Goal: Task Accomplishment & Management: Manage account settings

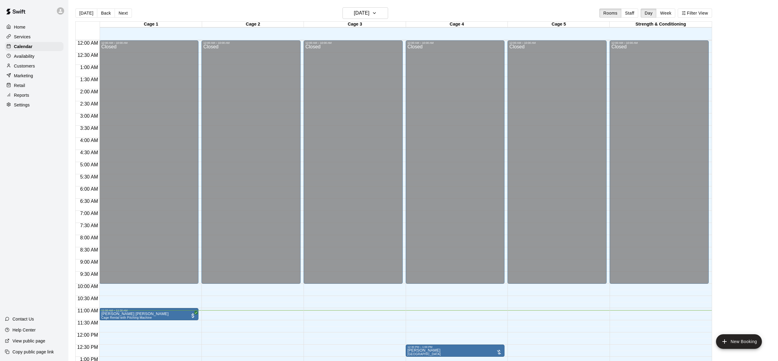
scroll to position [238, 0]
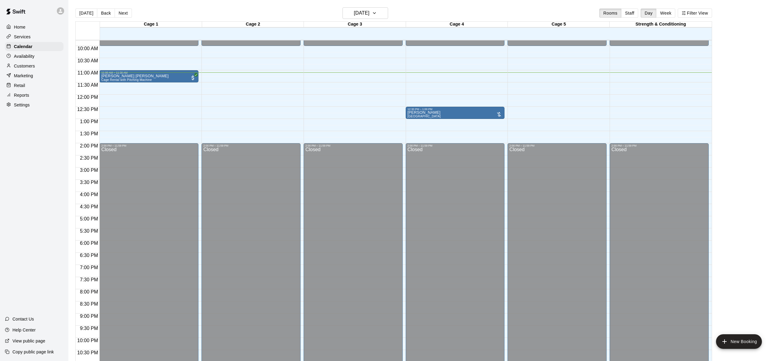
click at [22, 67] on p "Customers" at bounding box center [24, 66] width 21 height 6
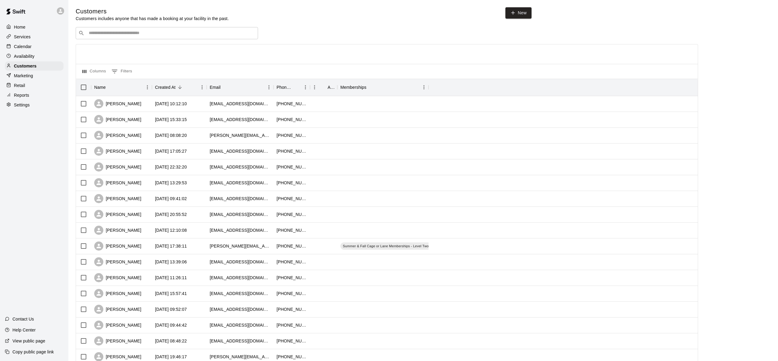
click at [173, 35] on input "Search customers by name or email" at bounding box center [171, 33] width 168 height 6
type input "****"
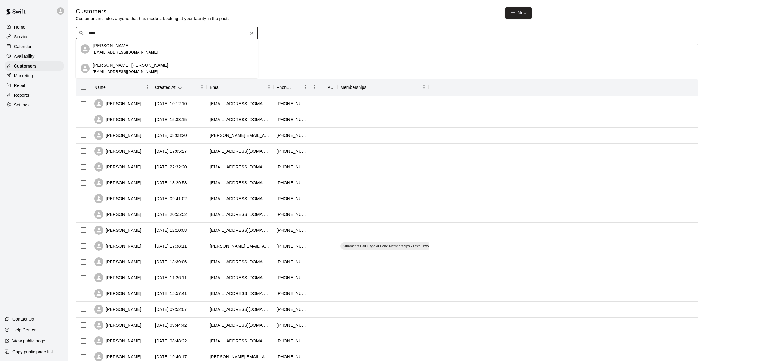
click at [152, 68] on div "[PERSON_NAME] [PERSON_NAME] [EMAIL_ADDRESS][DOMAIN_NAME]" at bounding box center [173, 68] width 160 height 13
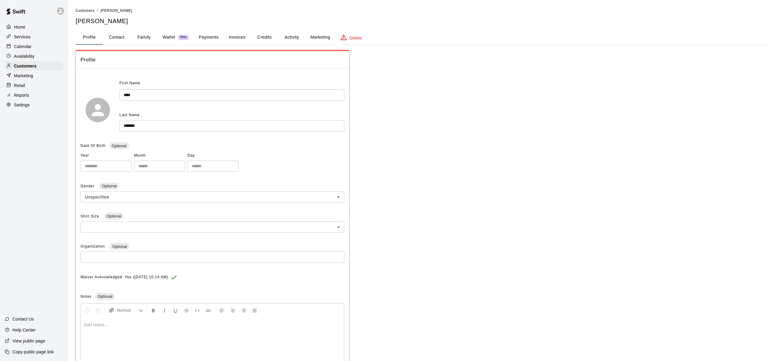
click at [209, 34] on button "Payments" at bounding box center [208, 37] width 29 height 15
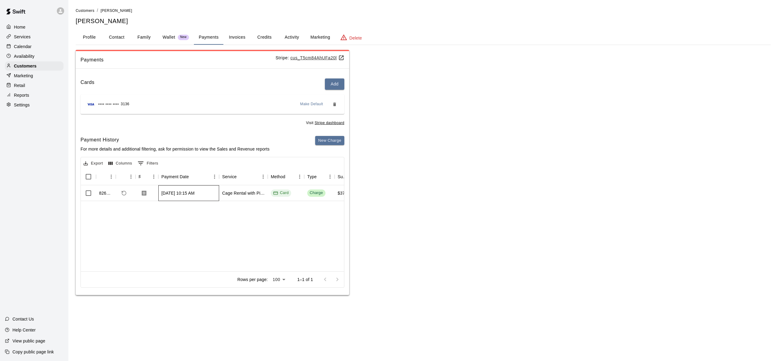
click at [193, 197] on div "[DATE] 10:15 AM" at bounding box center [188, 193] width 61 height 16
click at [176, 206] on div "826586 [DATE] 10:15 AM Cage Rental with Pitching Machine Card Charge $37.00 $0.…" at bounding box center [489, 228] width 817 height 86
drag, startPoint x: 157, startPoint y: 270, endPoint x: 176, endPoint y: 269, distance: 18.6
click at [190, 266] on div "826586 [DATE] 10:15 AM Cage Rental with Pitching Machine Card Charge $37.00 $0.…" at bounding box center [488, 228] width 817 height 86
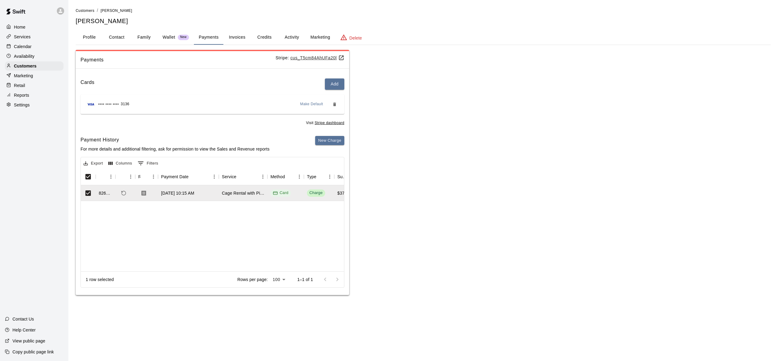
click at [183, 256] on div "826586 [DATE] 10:15 AM Cage Rental with Pitching Machine Card Charge $37.00 $0.…" at bounding box center [488, 228] width 817 height 86
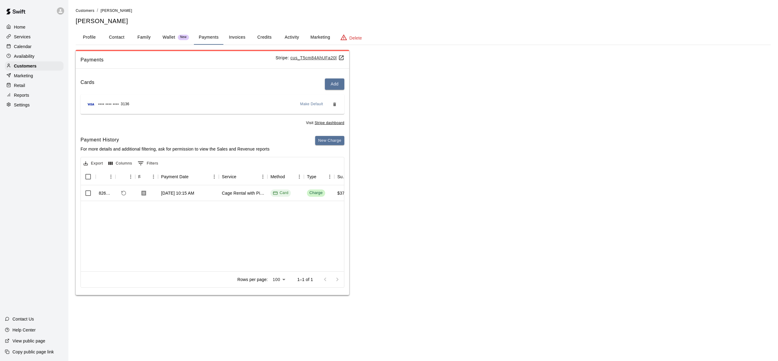
drag, startPoint x: 148, startPoint y: 269, endPoint x: 157, endPoint y: 267, distance: 9.4
click at [173, 265] on div "826586 [DATE] 10:15 AM Cage Rental with Pitching Machine Card Charge $37.00 $0.…" at bounding box center [488, 228] width 817 height 86
drag, startPoint x: 156, startPoint y: 268, endPoint x: 129, endPoint y: 270, distance: 26.8
click at [128, 271] on div "826586 [DATE] 10:15 AM Cage Rental with Pitching Machine Card Charge $37.00 $0.…" at bounding box center [488, 228] width 817 height 86
drag, startPoint x: 129, startPoint y: 270, endPoint x: 118, endPoint y: 270, distance: 11.5
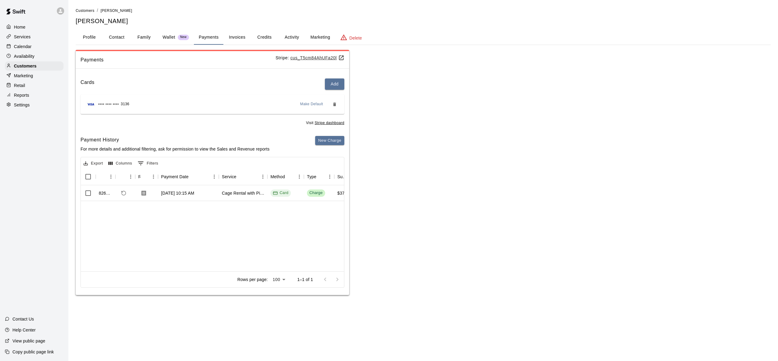
click at [118, 270] on div "826586 [DATE] 10:15 AM Cage Rental with Pitching Machine Card Charge $37.00 $0.…" at bounding box center [488, 228] width 817 height 86
drag, startPoint x: 118, startPoint y: 270, endPoint x: 136, endPoint y: 272, distance: 18.1
click at [181, 269] on div "826586 [DATE] 10:15 AM Cage Rental with Pitching Machine Card Charge $37.00 $0.…" at bounding box center [488, 228] width 817 height 86
drag, startPoint x: 221, startPoint y: 261, endPoint x: 238, endPoint y: 254, distance: 18.1
click at [238, 254] on div "Export Columns 0 Filters Id Refund Receipt Payment Date Service Method Type Sub…" at bounding box center [212, 222] width 264 height 131
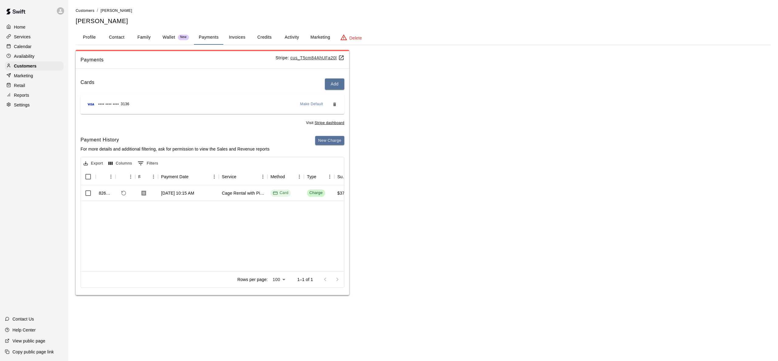
drag, startPoint x: 228, startPoint y: 251, endPoint x: 231, endPoint y: 245, distance: 7.9
click at [312, 241] on div "826586 [DATE] 10:15 AM Cage Rental with Pitching Machine Card Charge $37.00 $0.…" at bounding box center [488, 228] width 817 height 86
drag, startPoint x: 325, startPoint y: 231, endPoint x: 317, endPoint y: 229, distance: 8.9
click at [332, 230] on div "826586 [DATE] 10:15 AM Cage Rental with Pitching Machine Card Charge $37.00 $0.…" at bounding box center [488, 228] width 817 height 86
drag, startPoint x: 235, startPoint y: 237, endPoint x: 283, endPoint y: 234, distance: 48.4
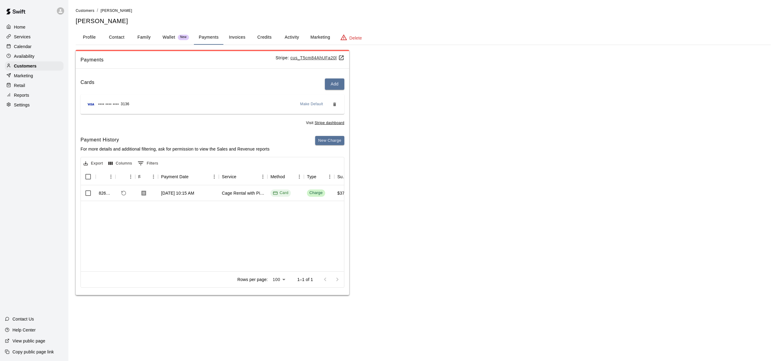
click at [283, 234] on div "826586 [DATE] 10:15 AM Cage Rental with Pitching Machine Card Charge $37.00 $0.…" at bounding box center [488, 228] width 817 height 86
click at [204, 197] on div "[DATE] 10:15 AM" at bounding box center [188, 193] width 61 height 16
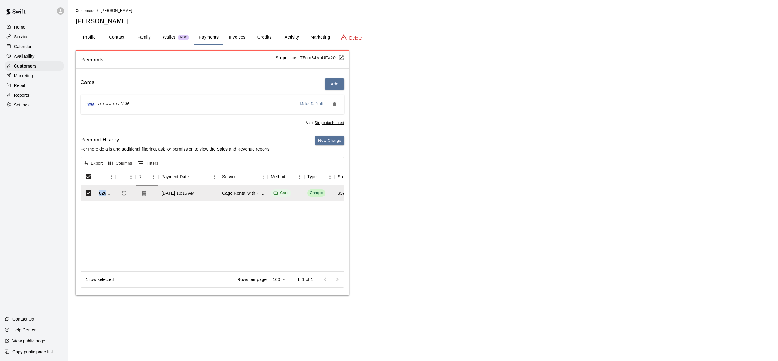
click at [115, 214] on div "826586 [DATE] 10:15 AM Cage Rental with Pitching Machine Card Charge $37.00 $0.…" at bounding box center [489, 228] width 817 height 86
click at [128, 176] on icon "Menu" at bounding box center [131, 176] width 6 height 6
click at [117, 210] on div "826586 [DATE] 10:15 AM Cage Rental with Pitching Machine Card Charge $37.00 $0.…" at bounding box center [489, 228] width 817 height 86
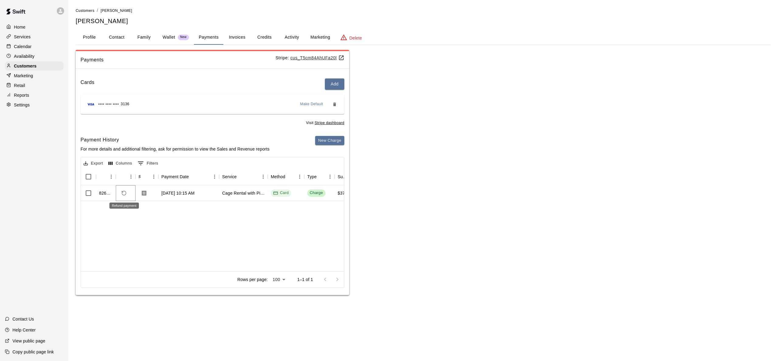
click at [122, 192] on icon "Refund payment" at bounding box center [123, 192] width 5 height 5
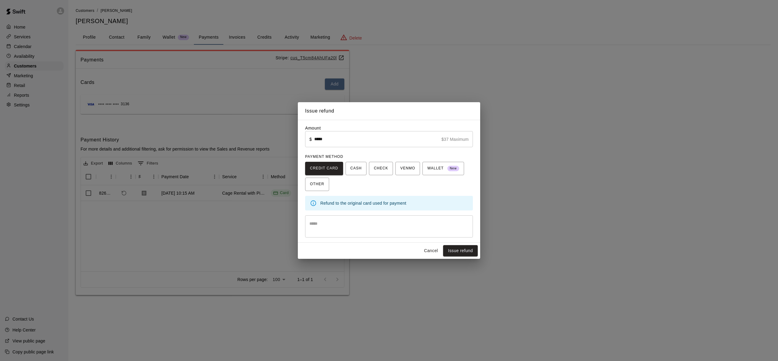
click at [521, 231] on div "Issue refund Amount ​ $ ***** $37 Maximum ​ PAYMENT METHOD CREDIT CARD CASH CHE…" at bounding box center [389, 180] width 778 height 361
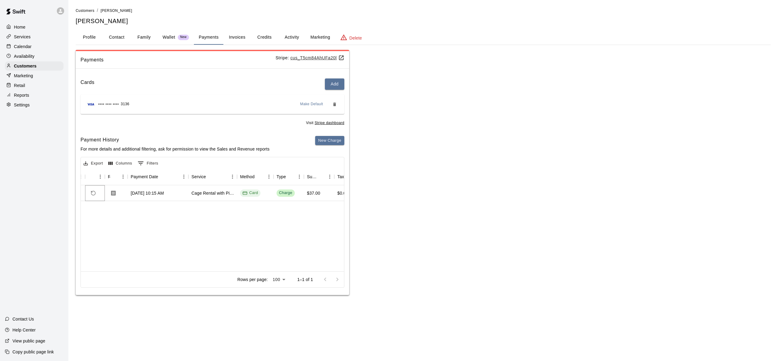
scroll to position [0, 33]
click at [88, 194] on button "Refund payment" at bounding box center [91, 193] width 10 height 10
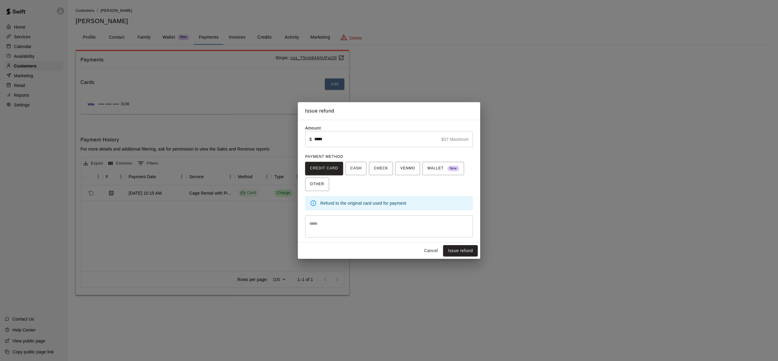
click at [392, 232] on div "* ​" at bounding box center [389, 226] width 168 height 22
type textarea "**********"
click at [457, 250] on button "Issue refund" at bounding box center [460, 250] width 35 height 11
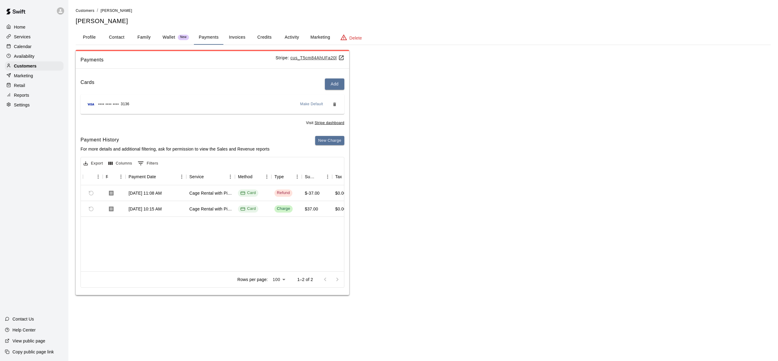
click at [32, 47] on div "Calendar" at bounding box center [34, 46] width 59 height 9
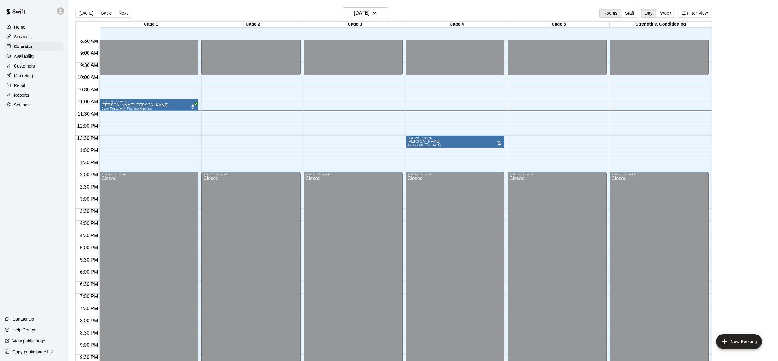
scroll to position [207, 0]
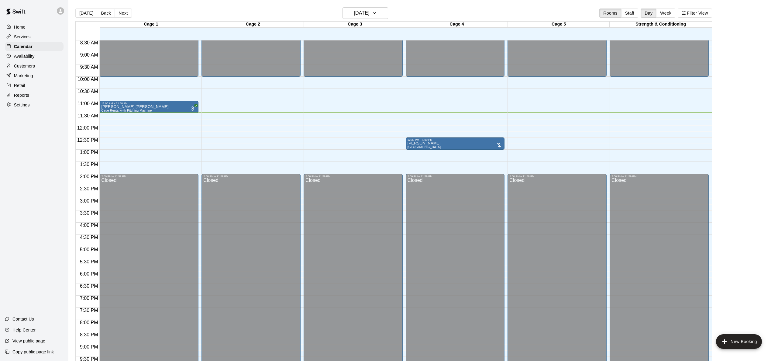
click at [129, 117] on div "12:00 AM – 10:00 AM Closed 11:00 AM – 11:30 AM [PERSON_NAME] [PERSON_NAME] Cage…" at bounding box center [148, 125] width 99 height 583
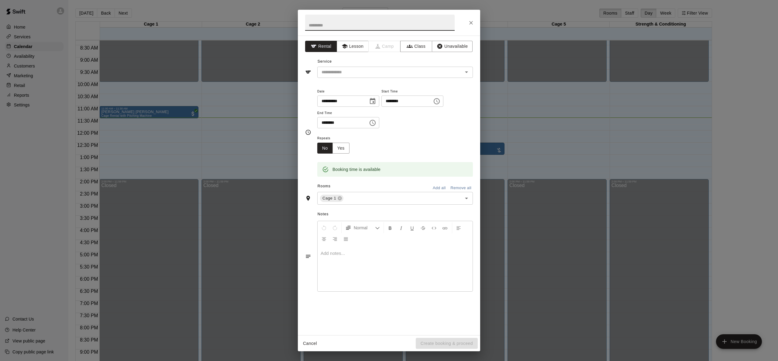
scroll to position [201, 0]
type input "**********"
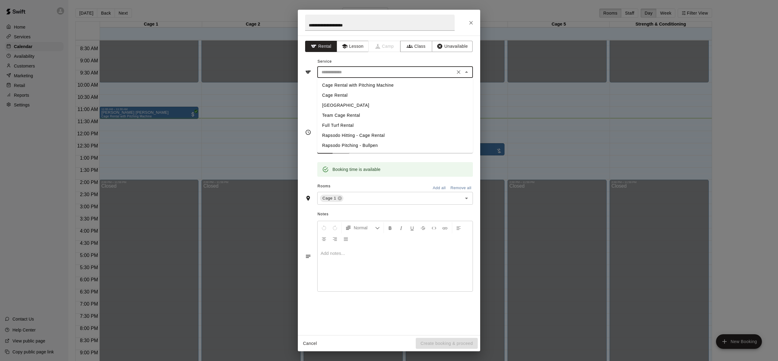
click at [369, 73] on input "text" at bounding box center [386, 72] width 134 height 8
click at [361, 93] on li "Cage Rental" at bounding box center [395, 95] width 156 height 10
type input "**********"
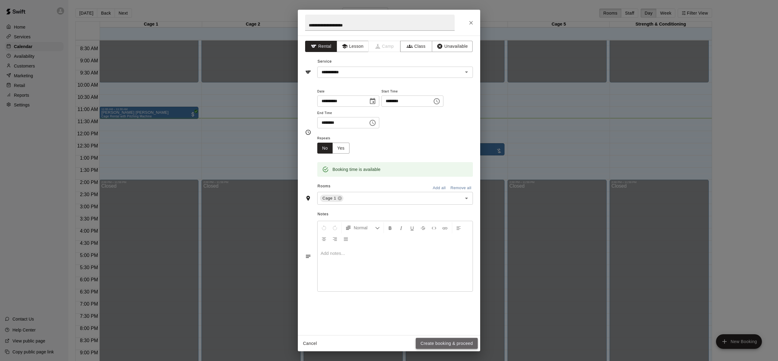
click at [438, 344] on button "Create booking & proceed" at bounding box center [447, 342] width 62 height 11
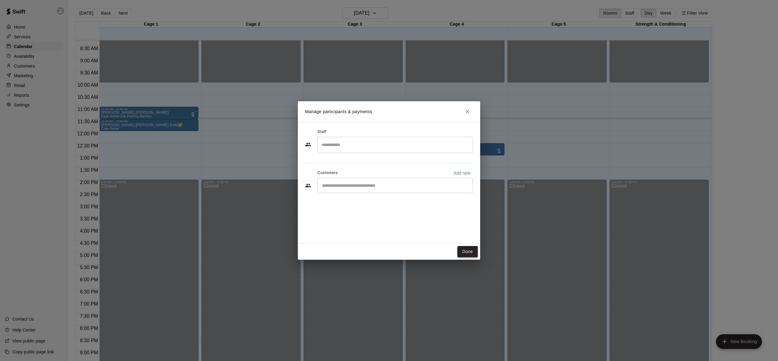
click at [468, 248] on button "Done" at bounding box center [467, 251] width 20 height 11
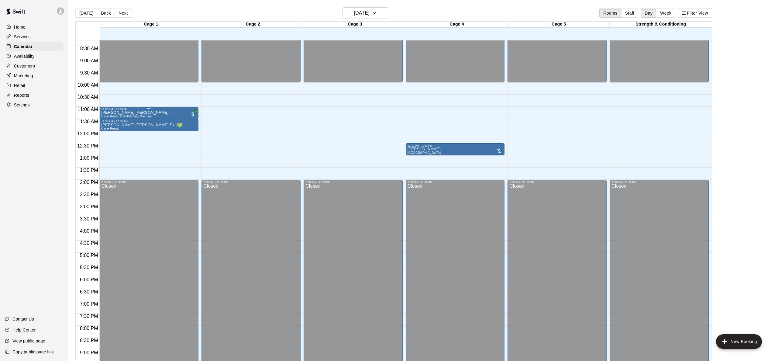
drag, startPoint x: 152, startPoint y: 111, endPoint x: 140, endPoint y: 113, distance: 11.7
click at [140, 113] on div "[PERSON_NAME] [PERSON_NAME] Cage Rental with Pitching Machine" at bounding box center [134, 291] width 67 height 361
click at [108, 116] on icon "edit" at bounding box center [107, 116] width 5 height 5
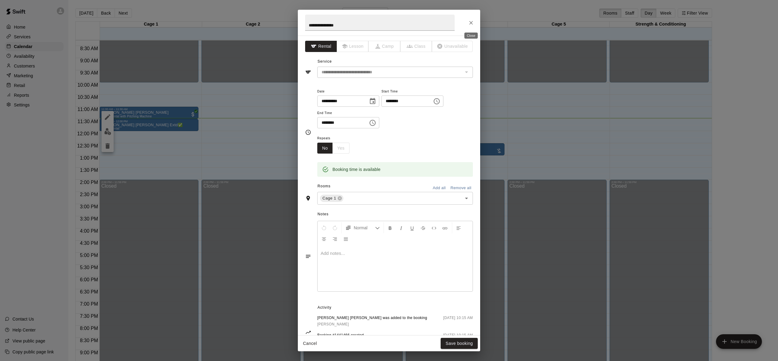
click at [467, 20] on button "Close" at bounding box center [470, 22] width 11 height 11
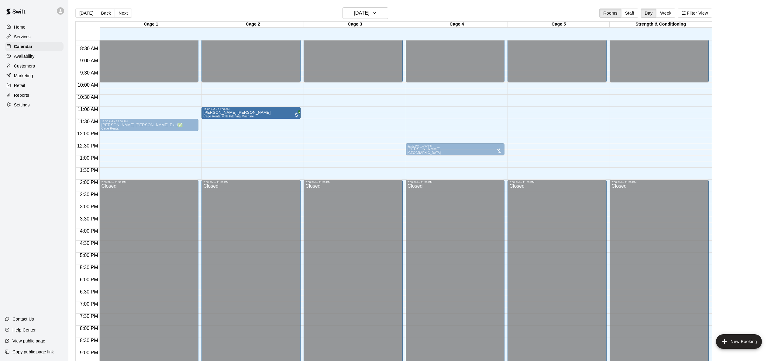
drag, startPoint x: 156, startPoint y: 111, endPoint x: 237, endPoint y: 113, distance: 80.2
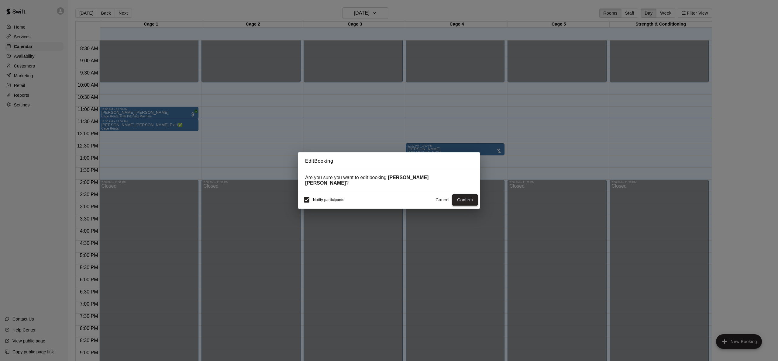
click at [475, 200] on button "Confirm" at bounding box center [465, 199] width 26 height 11
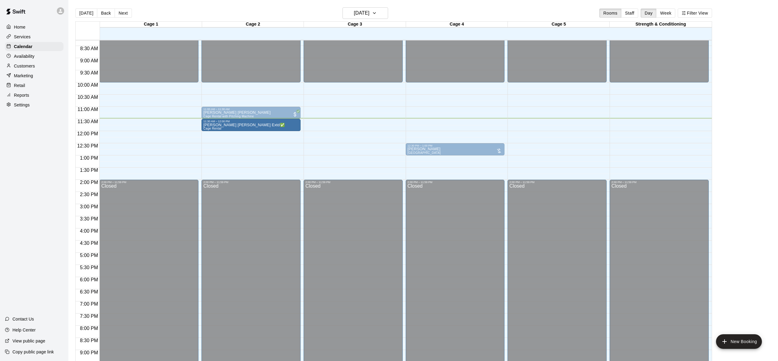
drag, startPoint x: 218, startPoint y: 125, endPoint x: 248, endPoint y: 128, distance: 30.0
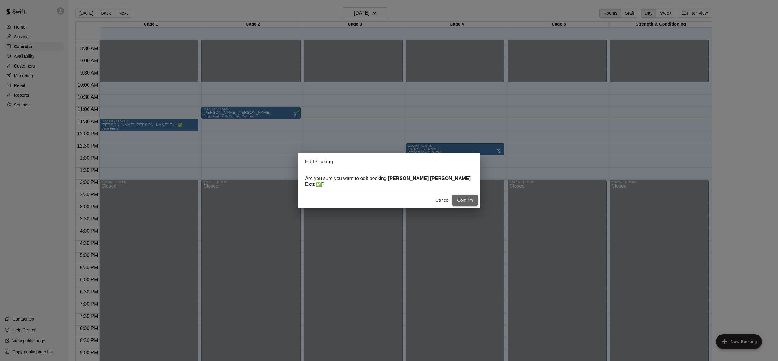
click at [458, 198] on button "Confirm" at bounding box center [465, 199] width 26 height 11
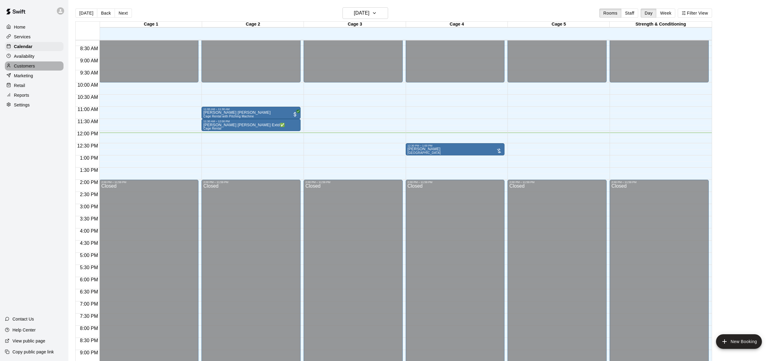
click at [30, 65] on p "Customers" at bounding box center [24, 66] width 21 height 6
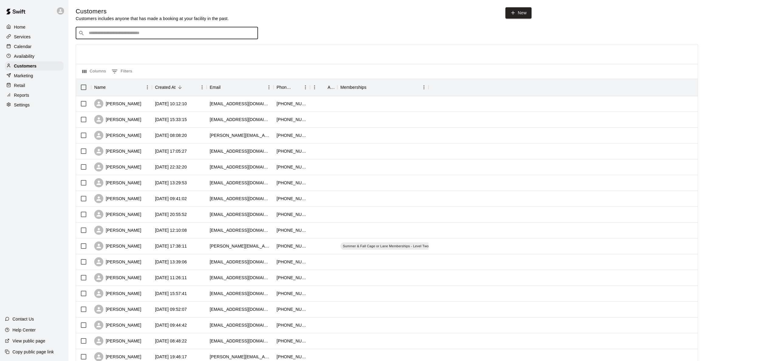
click at [138, 33] on input "Search customers by name or email" at bounding box center [171, 33] width 168 height 6
type input "****"
click at [133, 70] on span "[EMAIL_ADDRESS][DOMAIN_NAME]" at bounding box center [125, 72] width 65 height 4
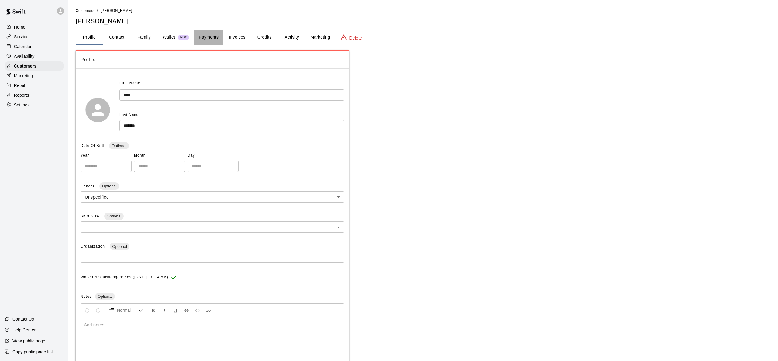
click at [213, 36] on button "Payments" at bounding box center [208, 37] width 29 height 15
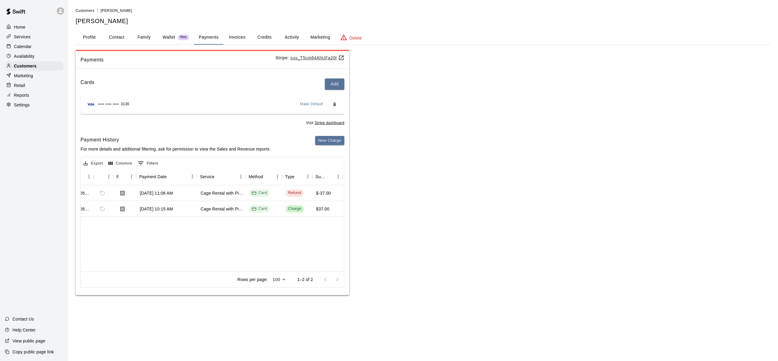
scroll to position [0, 22]
click at [31, 36] on div "Services" at bounding box center [34, 36] width 59 height 9
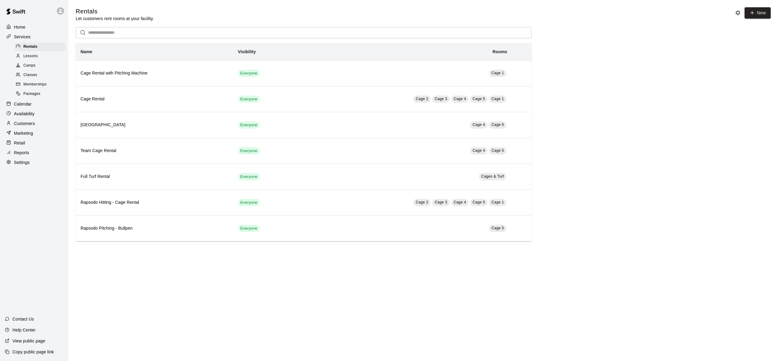
click at [29, 102] on p "Calendar" at bounding box center [23, 104] width 18 height 6
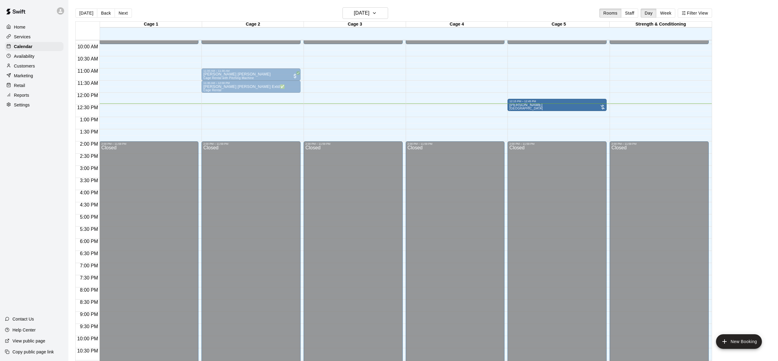
scroll to position [239, 0]
drag, startPoint x: 438, startPoint y: 113, endPoint x: 534, endPoint y: 112, distance: 96.0
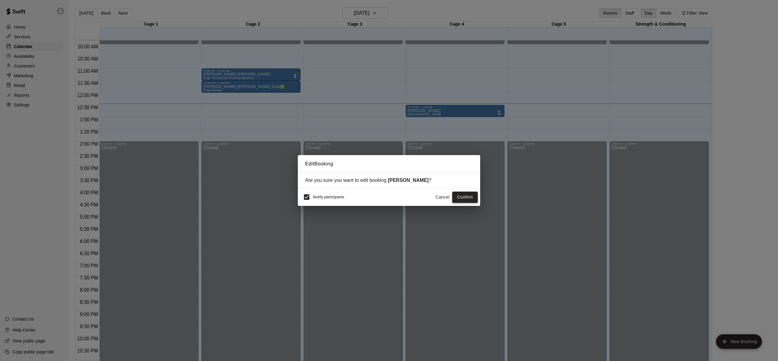
click at [468, 197] on button "Confirm" at bounding box center [465, 196] width 26 height 11
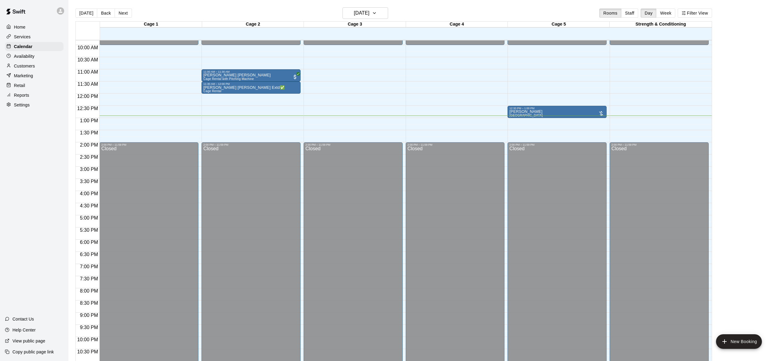
click at [359, 125] on div "12:00 AM – 10:00 AM Closed 2:00 PM – 11:59 PM Closed" at bounding box center [352, 93] width 99 height 583
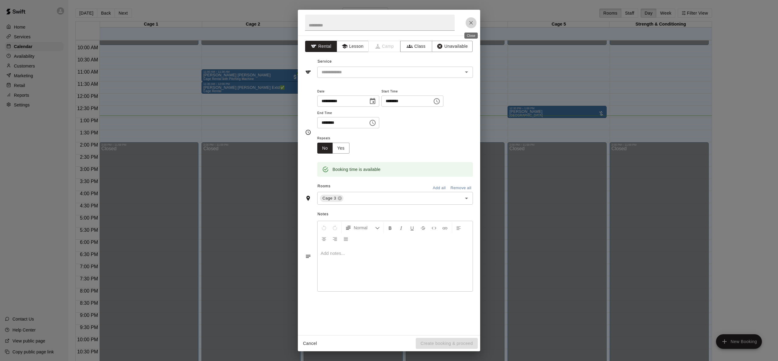
click at [471, 20] on icon "Close" at bounding box center [471, 23] width 6 height 6
